Goal: Go to known website: Go to known website

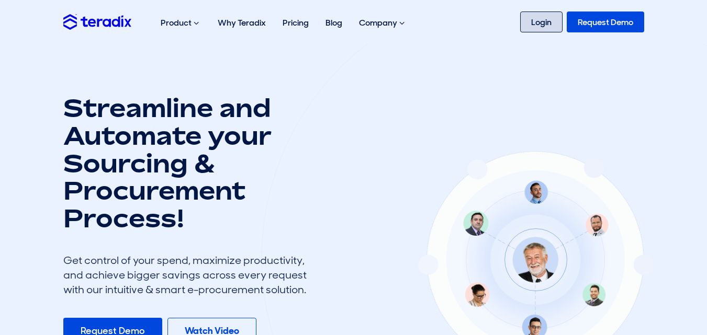
click at [531, 20] on link "Login" at bounding box center [541, 22] width 42 height 21
